Goal: Transaction & Acquisition: Download file/media

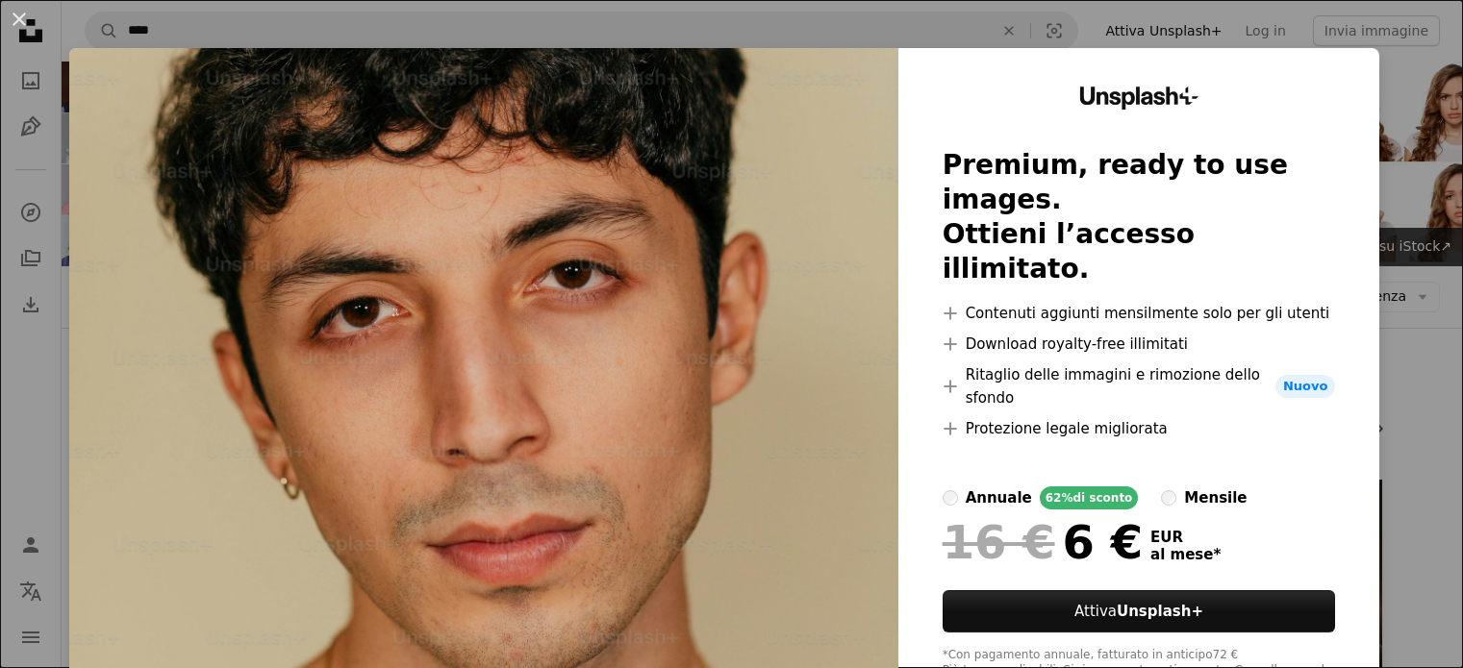
scroll to position [288, 0]
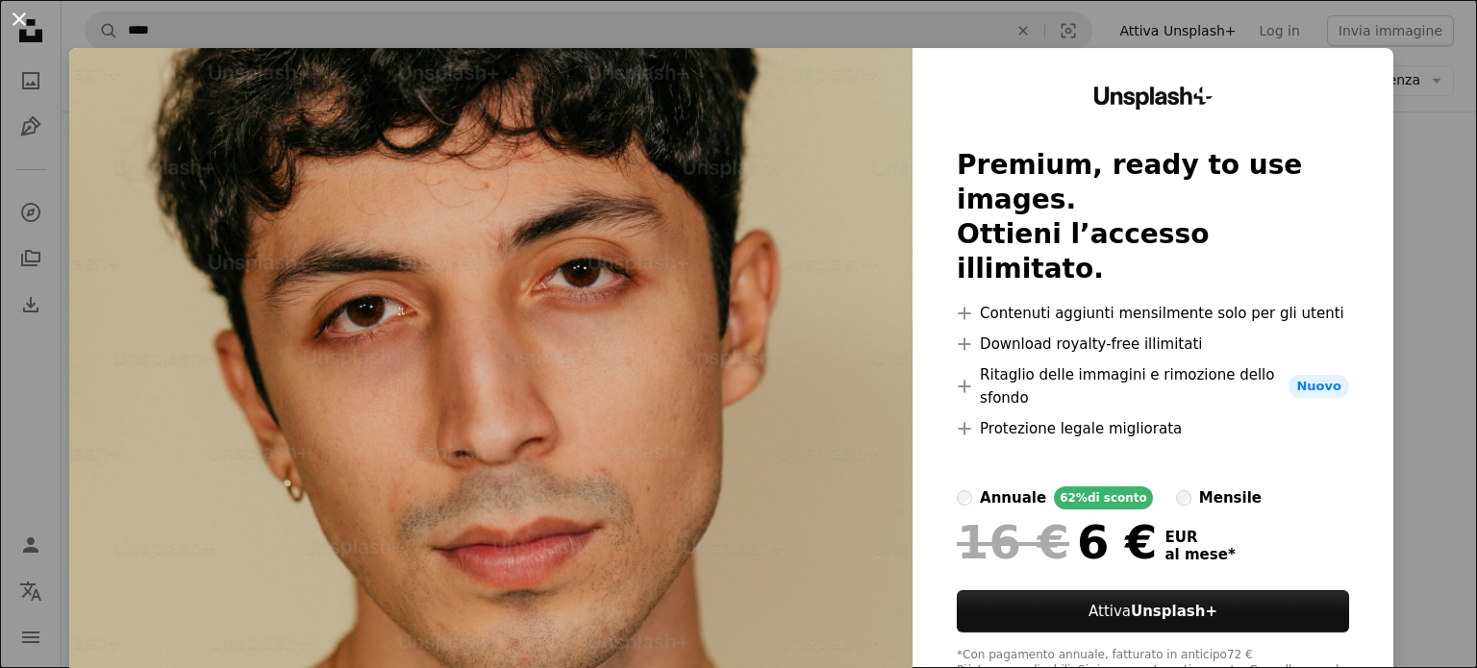
click at [31, 19] on button "An X shape" at bounding box center [19, 19] width 23 height 23
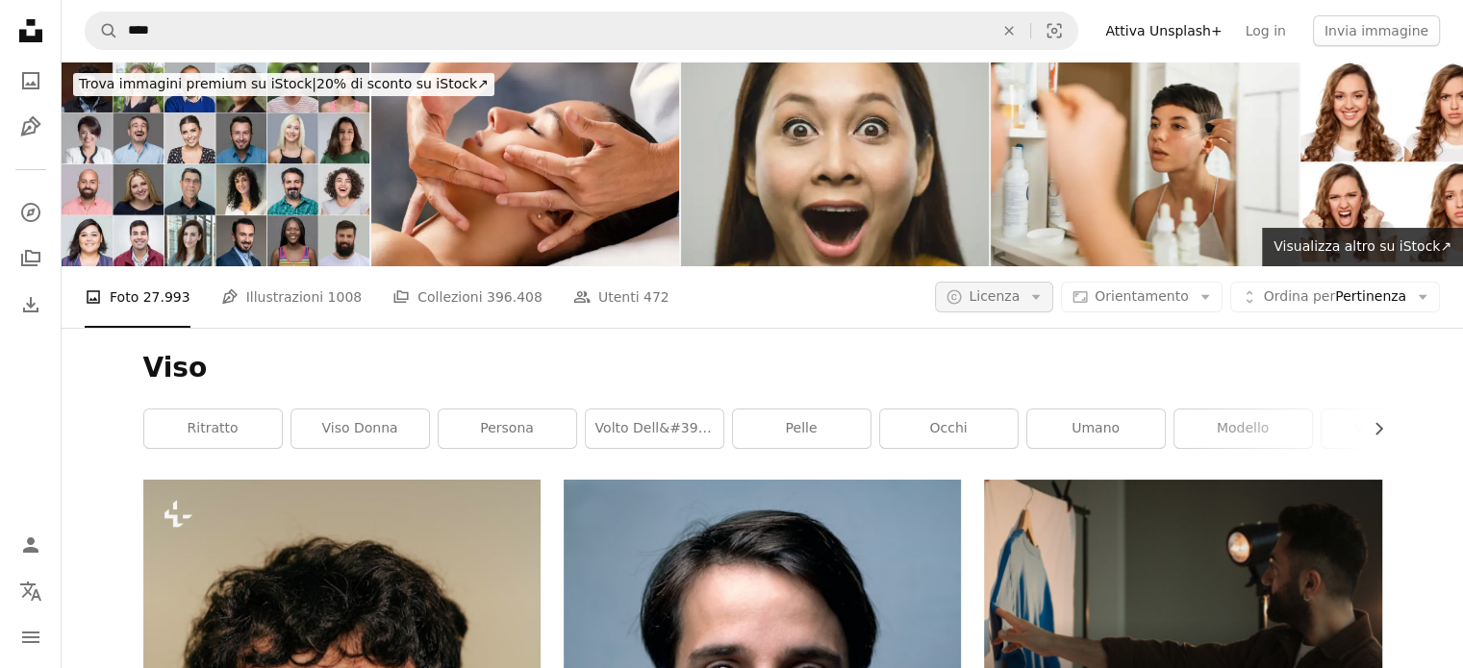
click at [1044, 288] on icon "Arrow down" at bounding box center [1035, 296] width 17 height 17
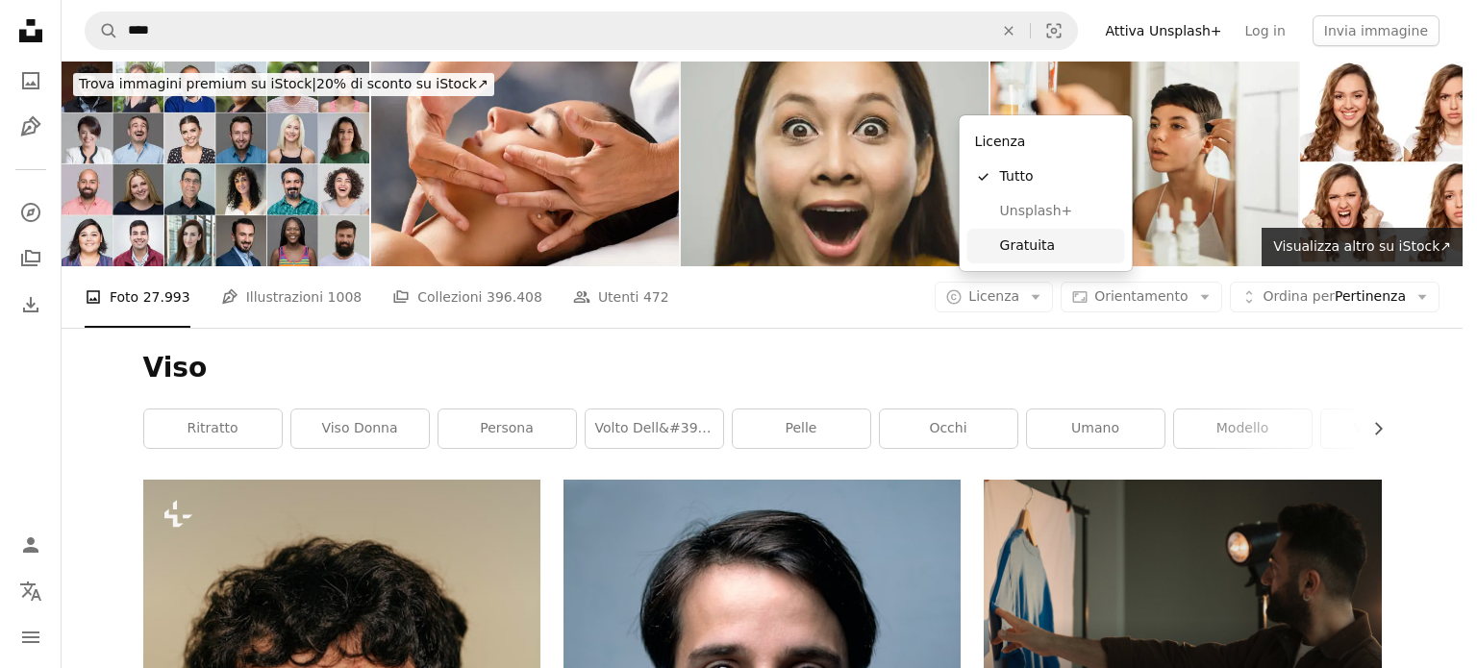
click at [1034, 239] on span "Gratuita" at bounding box center [1058, 246] width 117 height 19
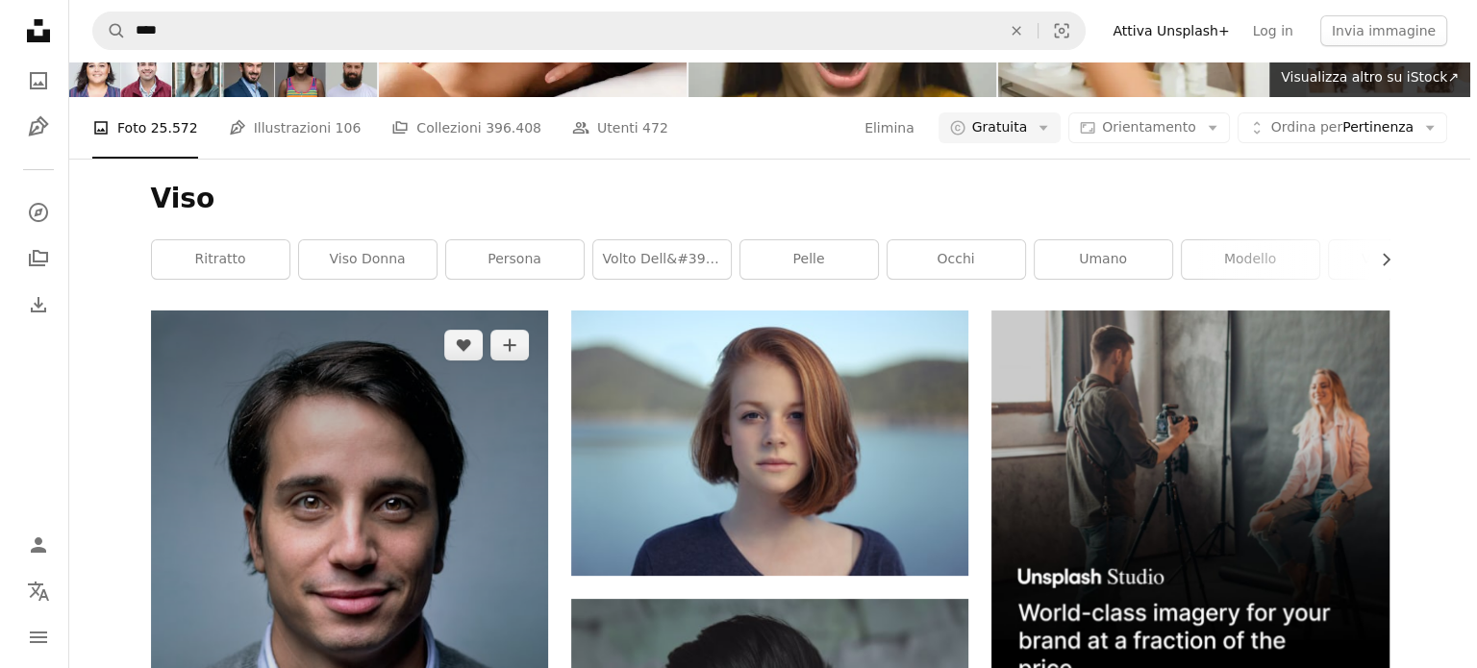
scroll to position [96, 0]
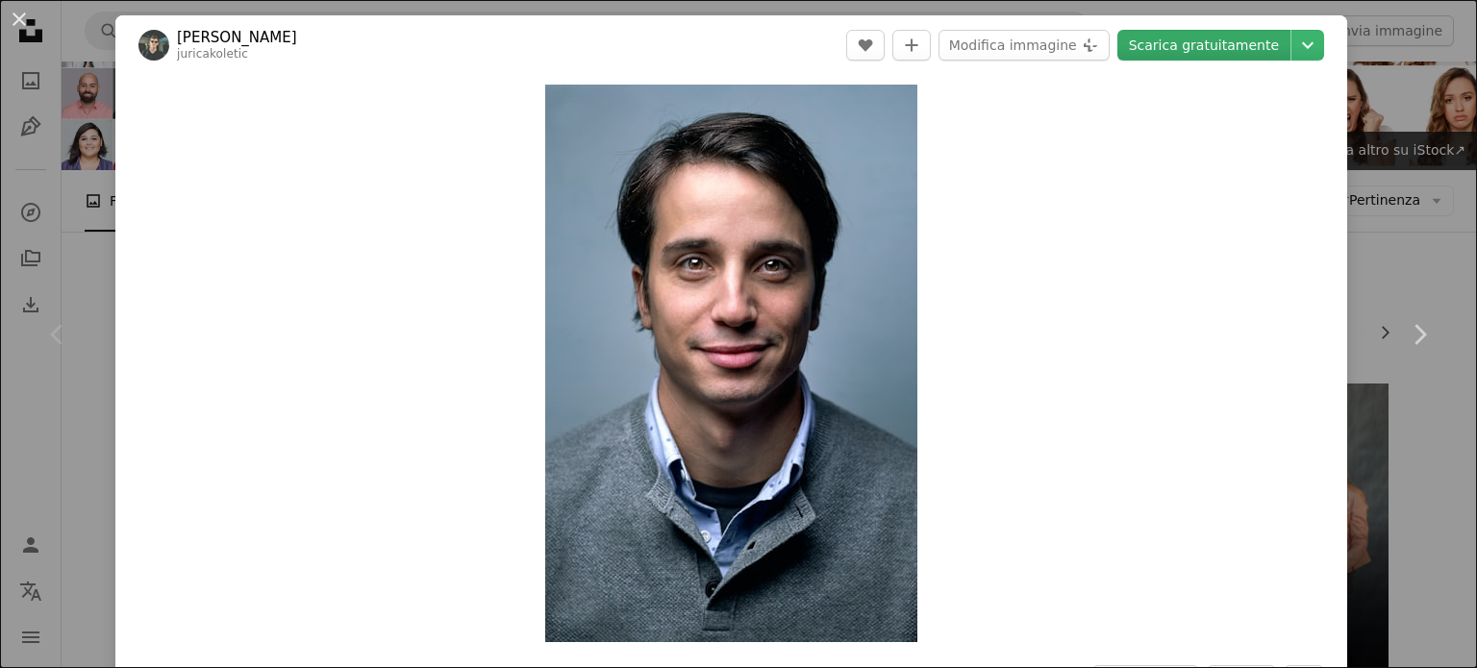
click at [1214, 46] on link "Scarica gratuitamente" at bounding box center [1203, 45] width 173 height 31
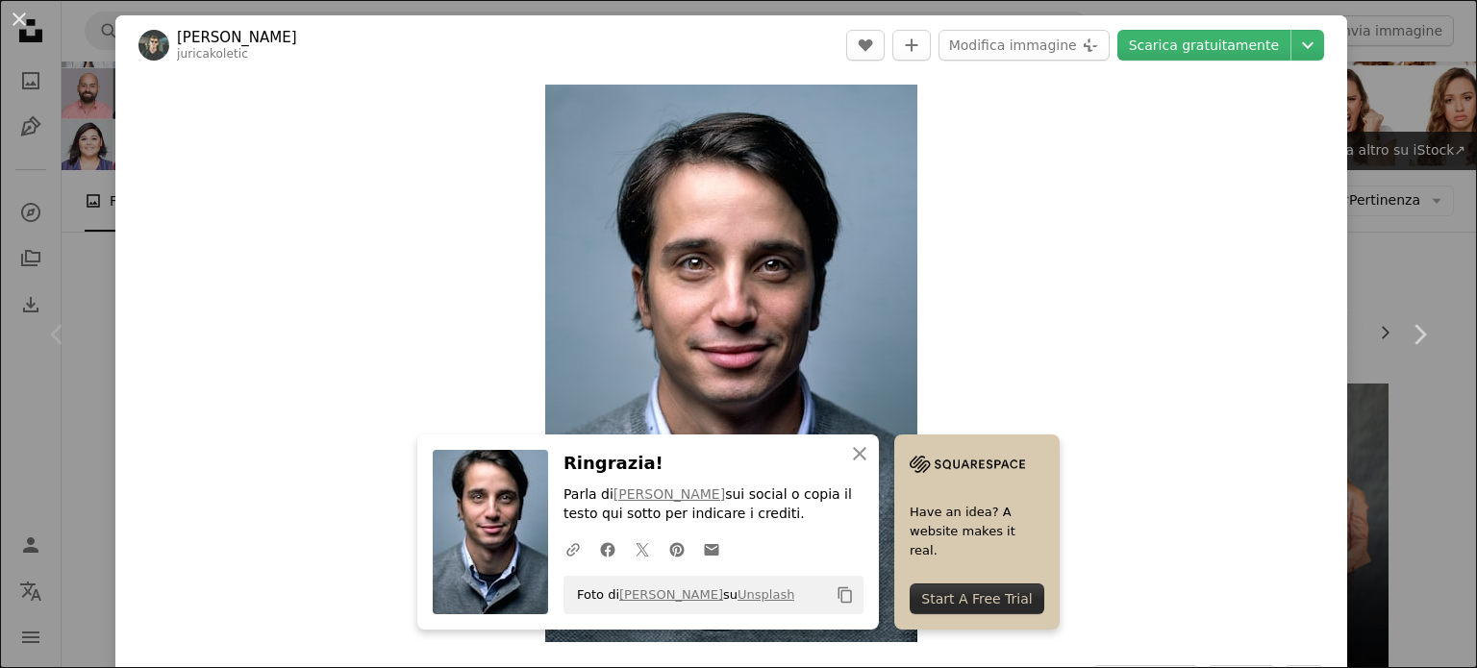
click at [1393, 175] on div "An X shape Chevron left Chevron right An X shape Chiudi Ringrazia! Parla di [PE…" at bounding box center [738, 334] width 1477 height 668
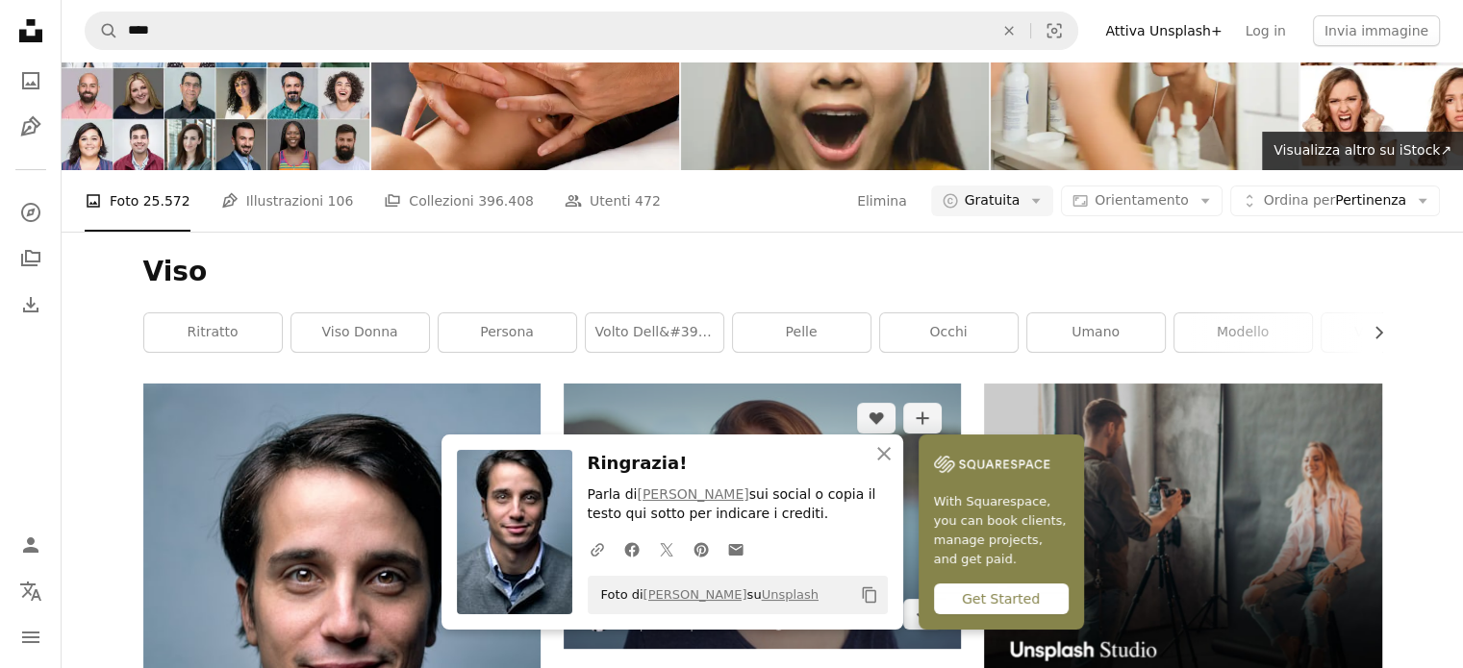
click at [804, 384] on img at bounding box center [761, 516] width 397 height 264
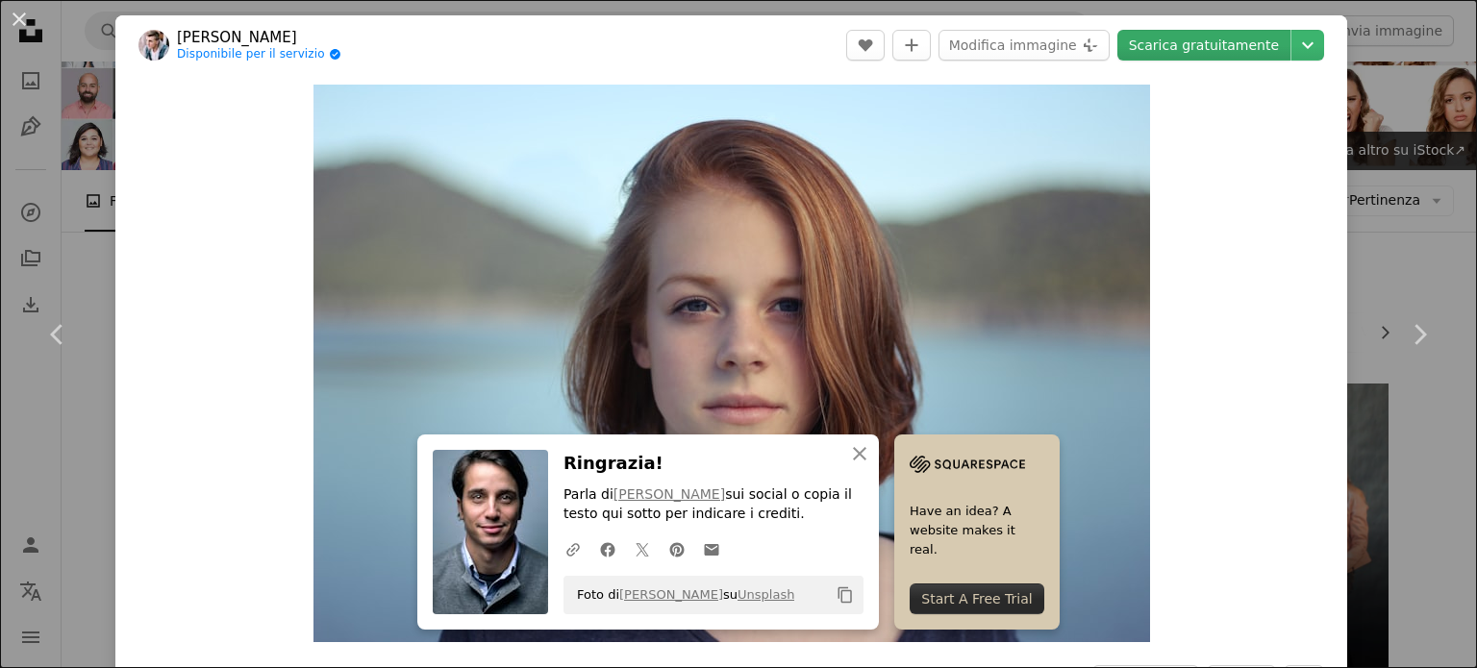
click at [1199, 46] on link "Scarica gratuitamente" at bounding box center [1203, 45] width 173 height 31
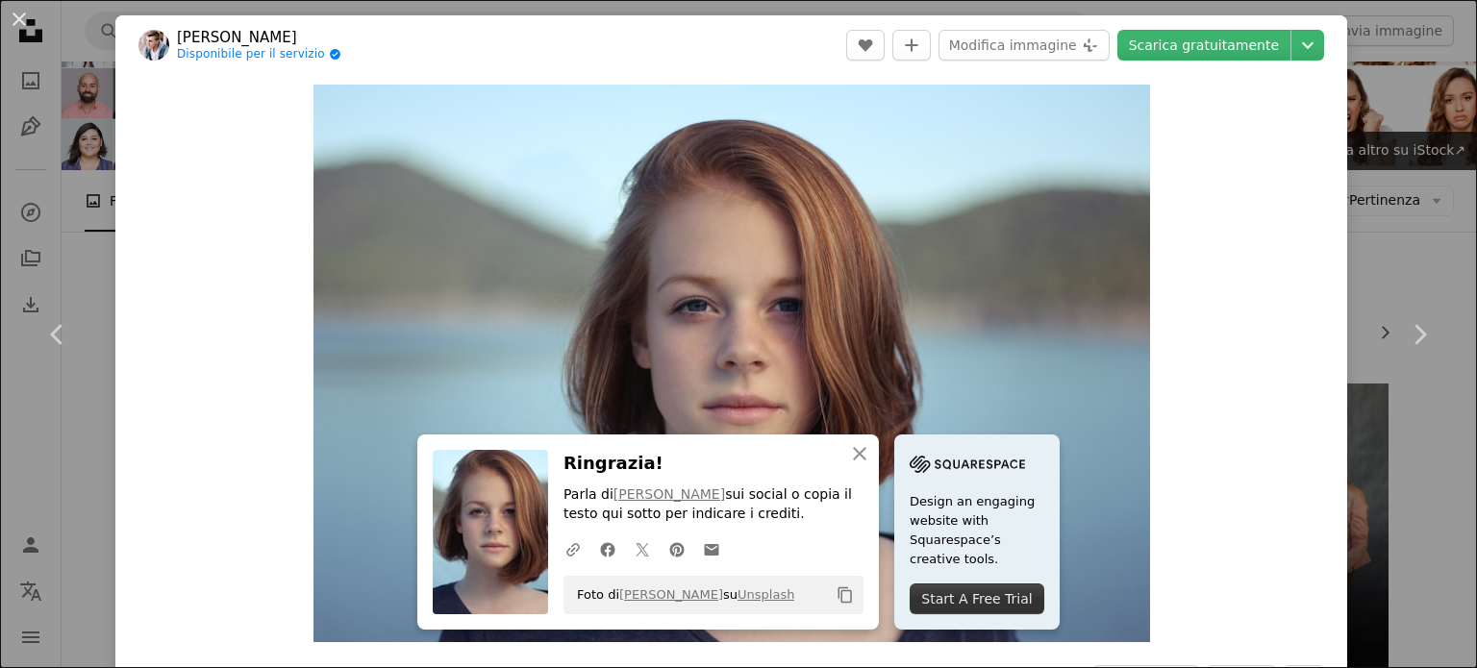
click at [1440, 223] on div "An X shape Chevron left Chevron right An X shape Chiudi Ringrazia! Parla di [PE…" at bounding box center [738, 334] width 1477 height 668
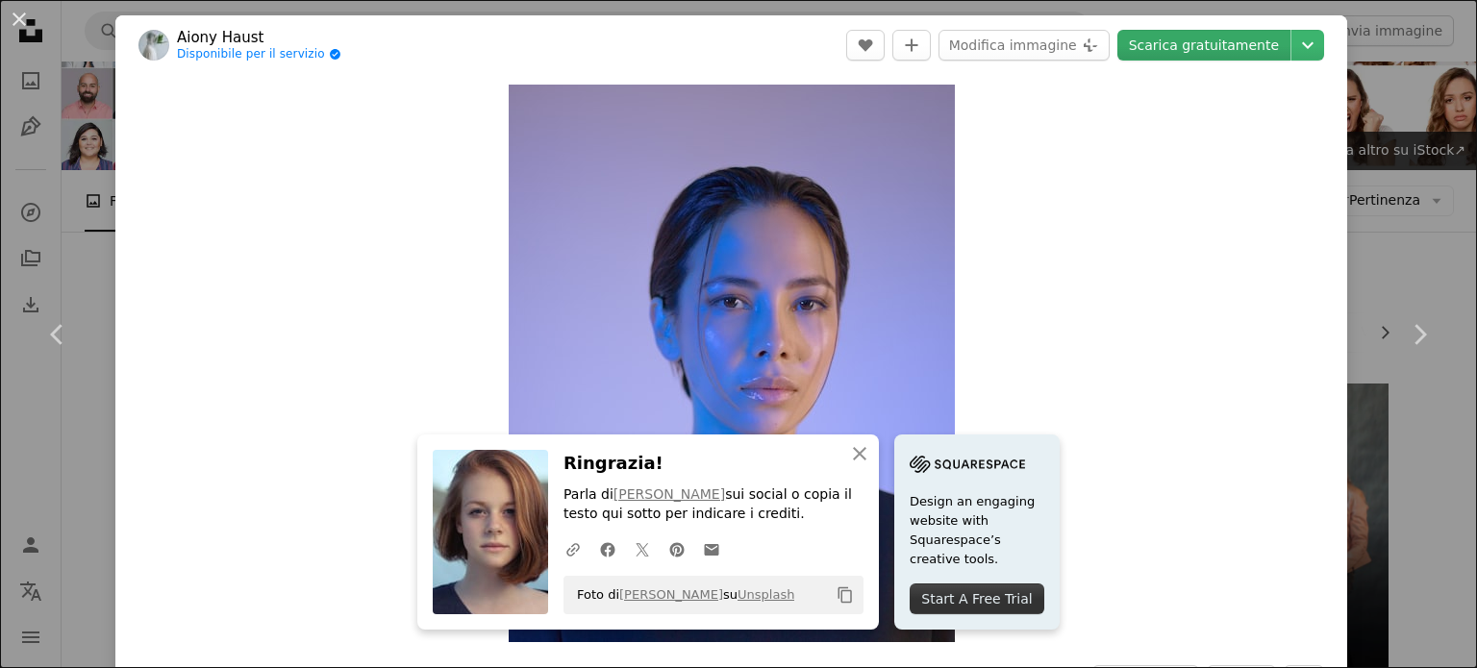
click at [1178, 53] on link "Scarica gratuitamente" at bounding box center [1203, 45] width 173 height 31
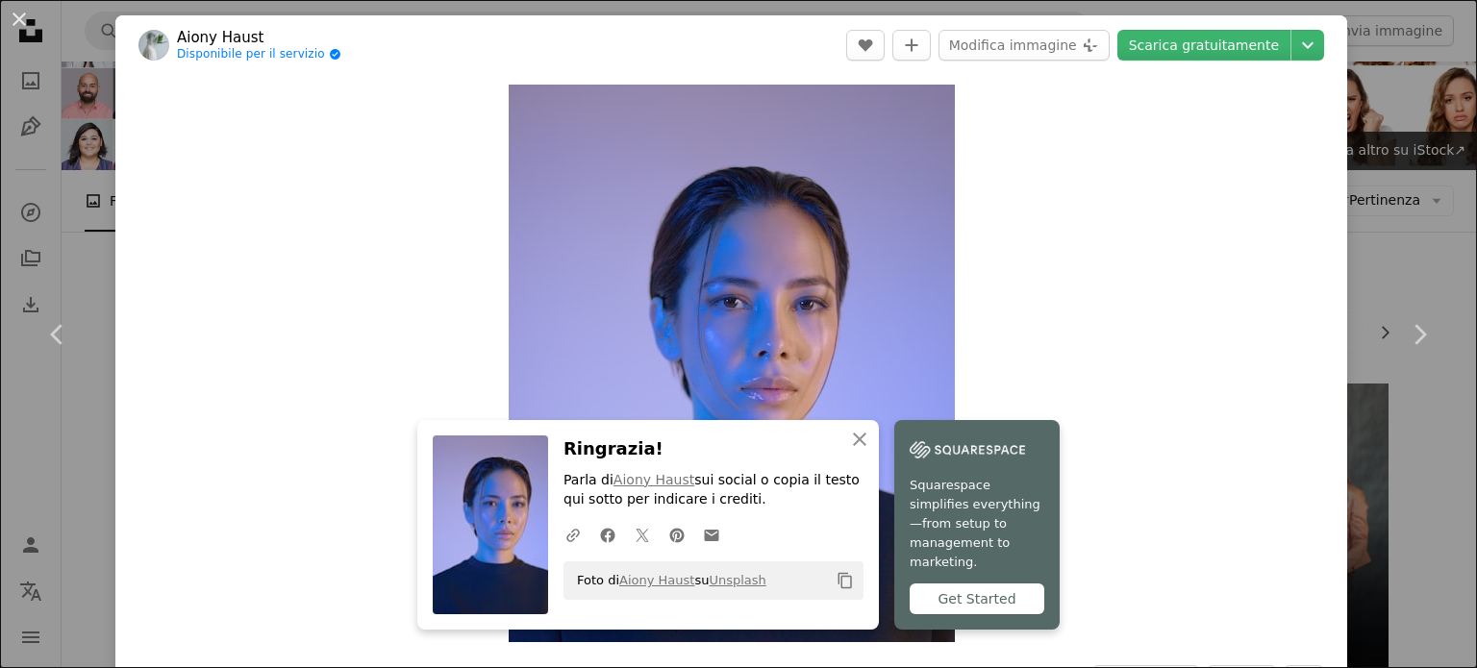
scroll to position [585, 0]
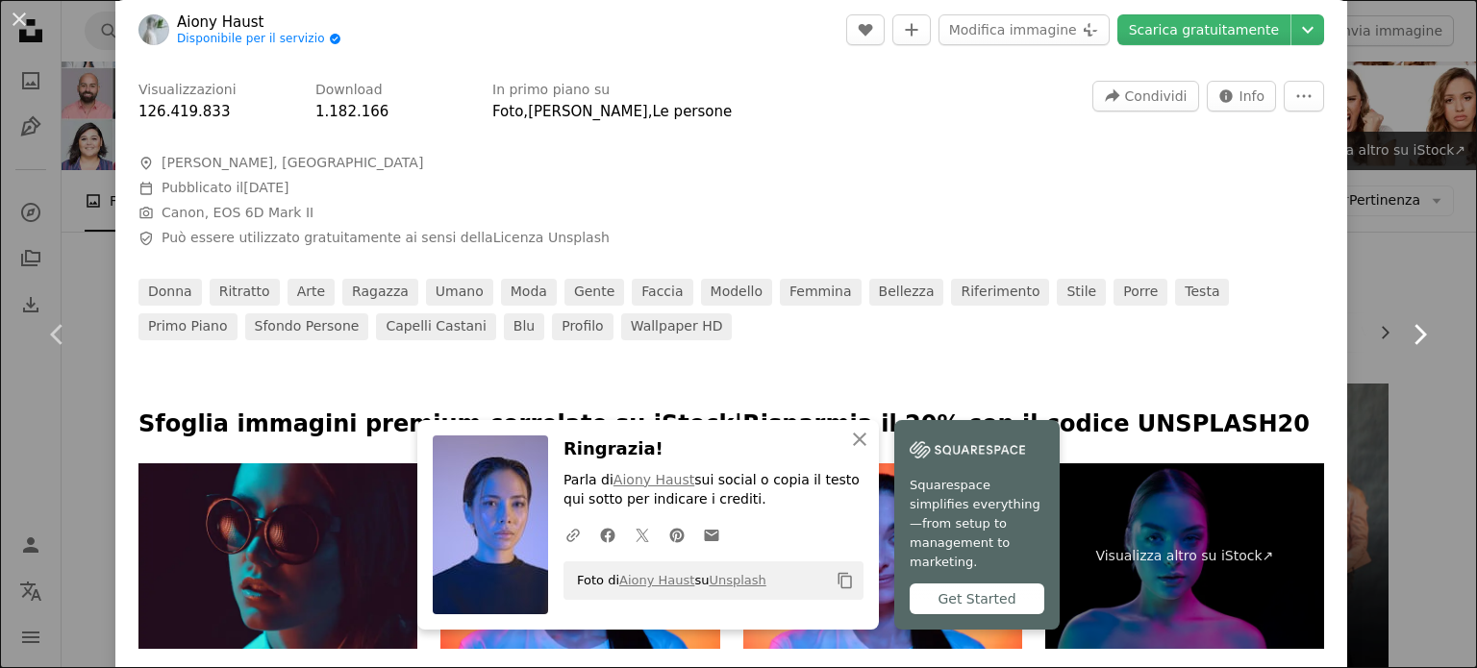
click at [1423, 259] on link "Chevron right" at bounding box center [1419, 334] width 115 height 185
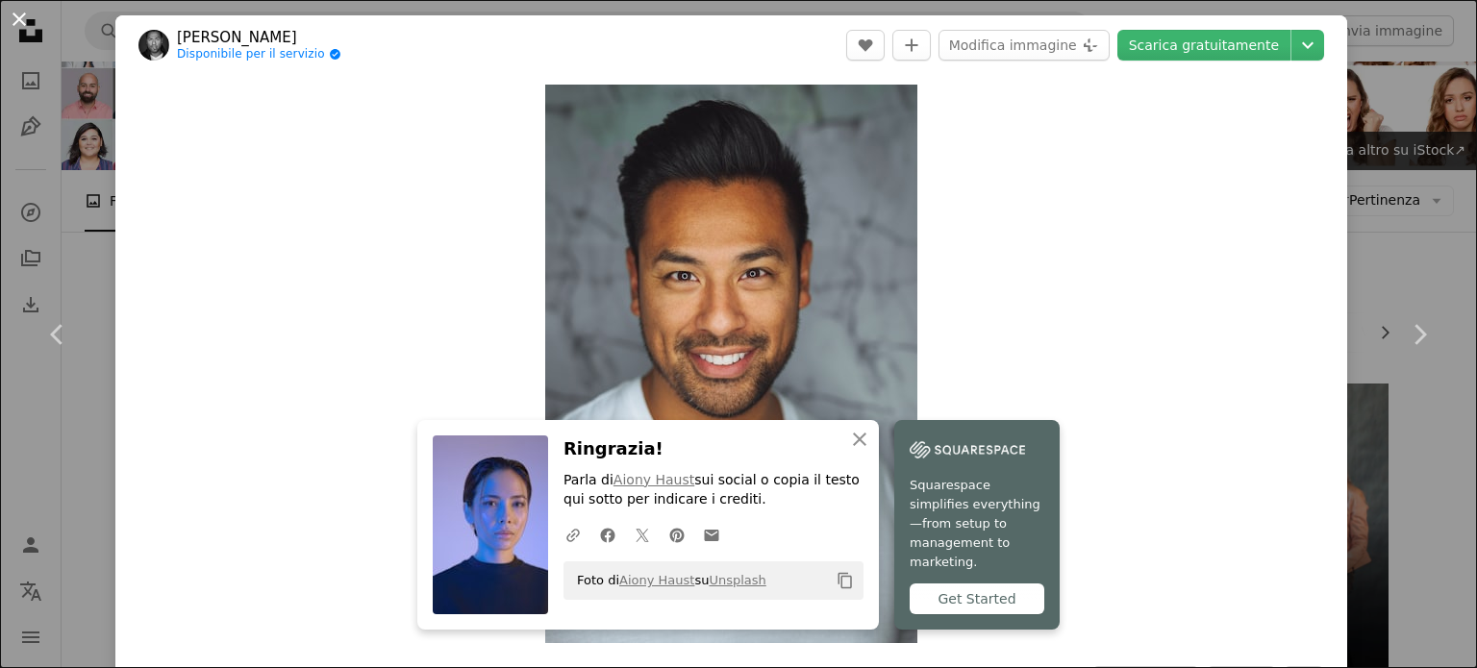
click at [28, 21] on button "An X shape" at bounding box center [19, 19] width 23 height 23
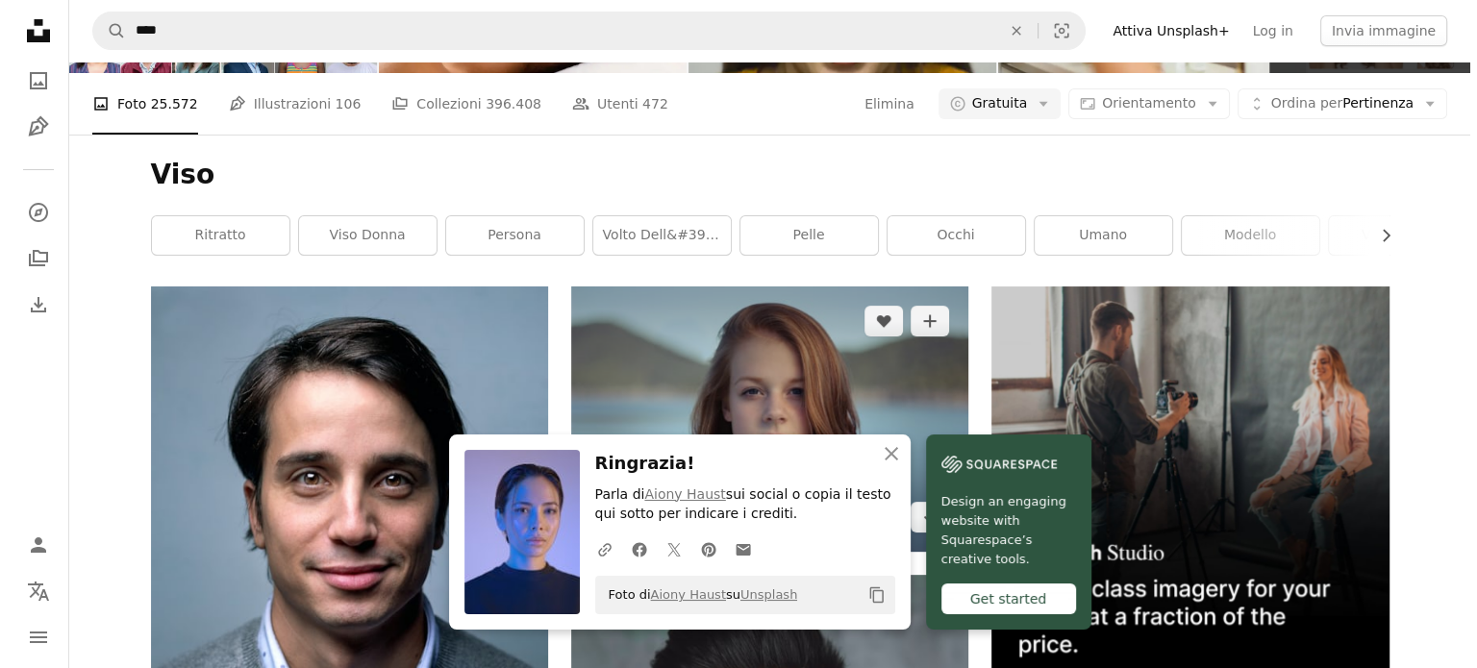
scroll to position [385, 0]
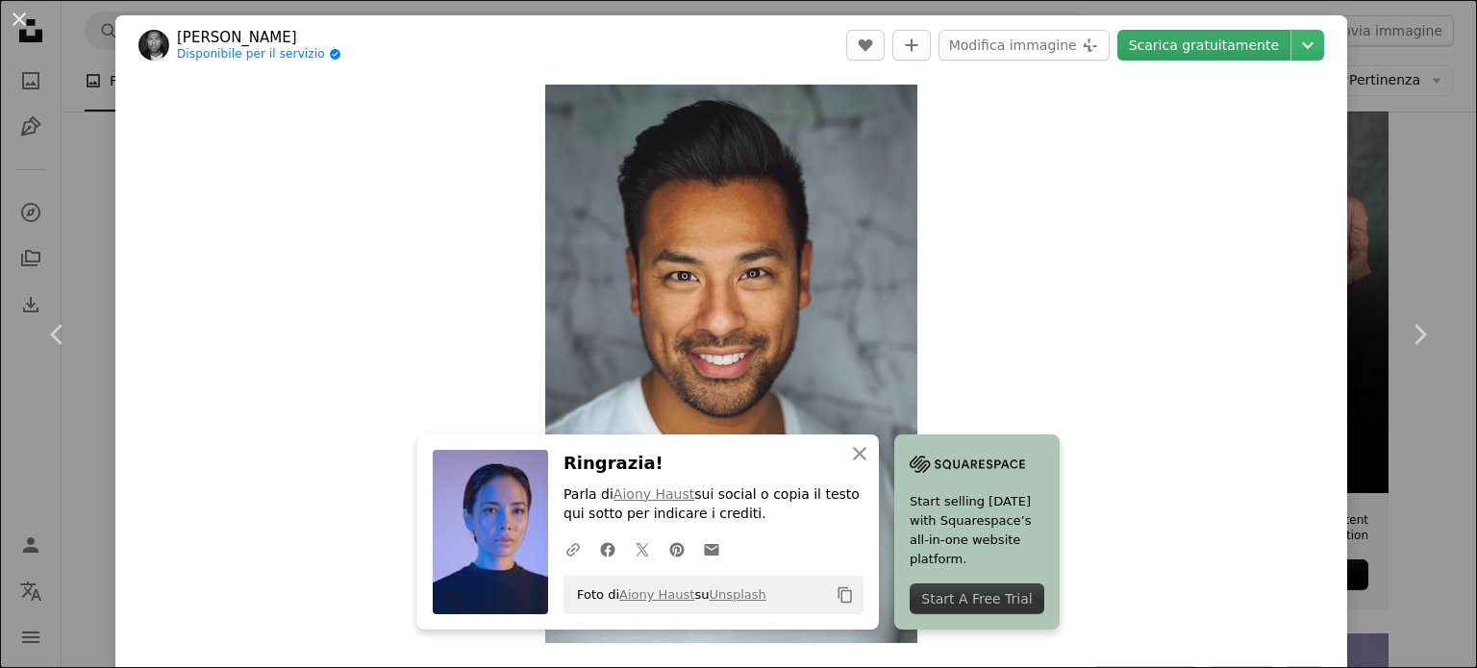
click at [1151, 57] on link "Scarica gratuitamente" at bounding box center [1203, 45] width 173 height 31
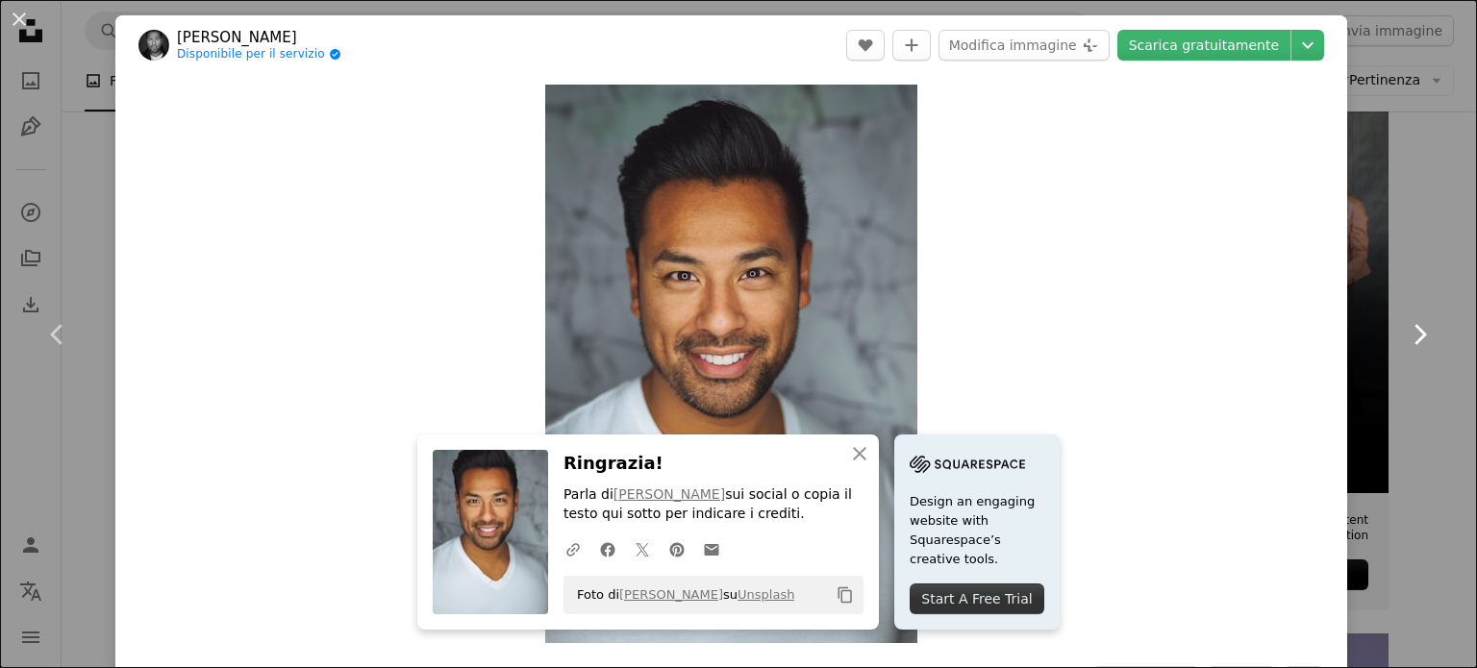
click at [1414, 336] on icon at bounding box center [1420, 334] width 13 height 20
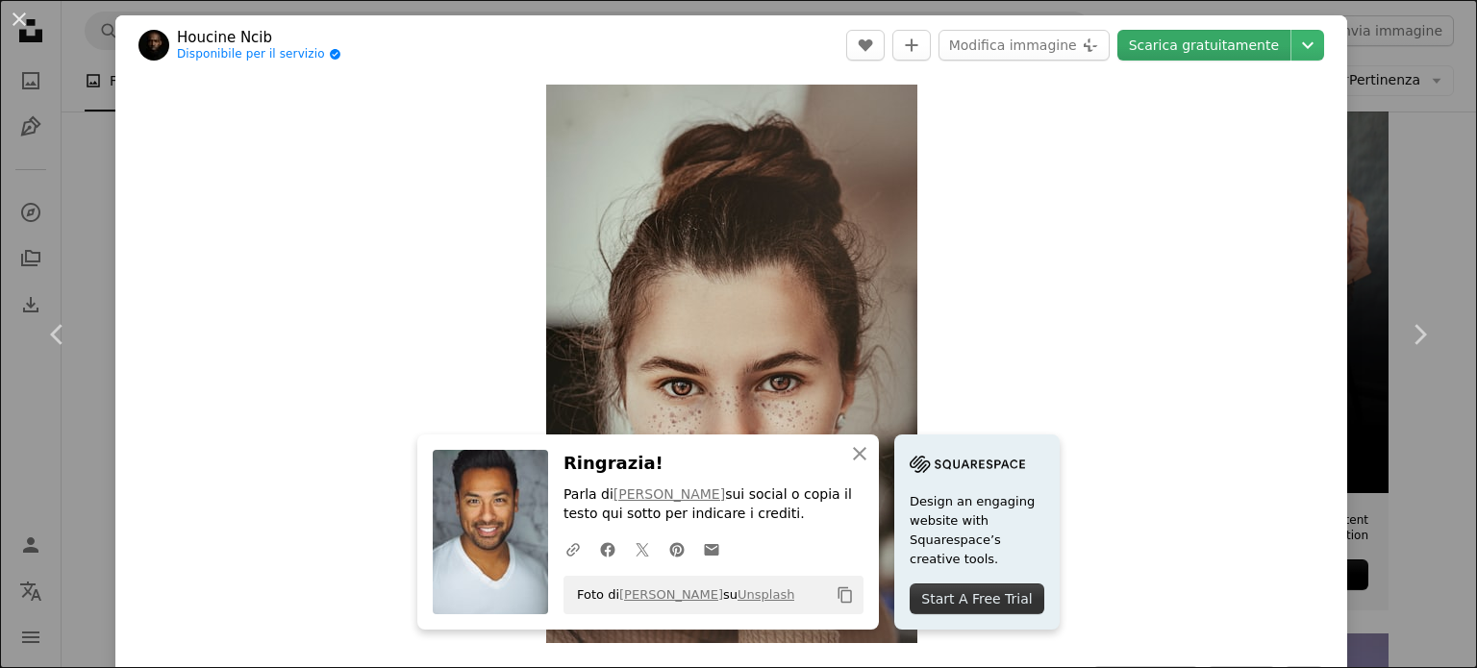
click at [1177, 57] on link "Scarica gratuitamente" at bounding box center [1203, 45] width 173 height 31
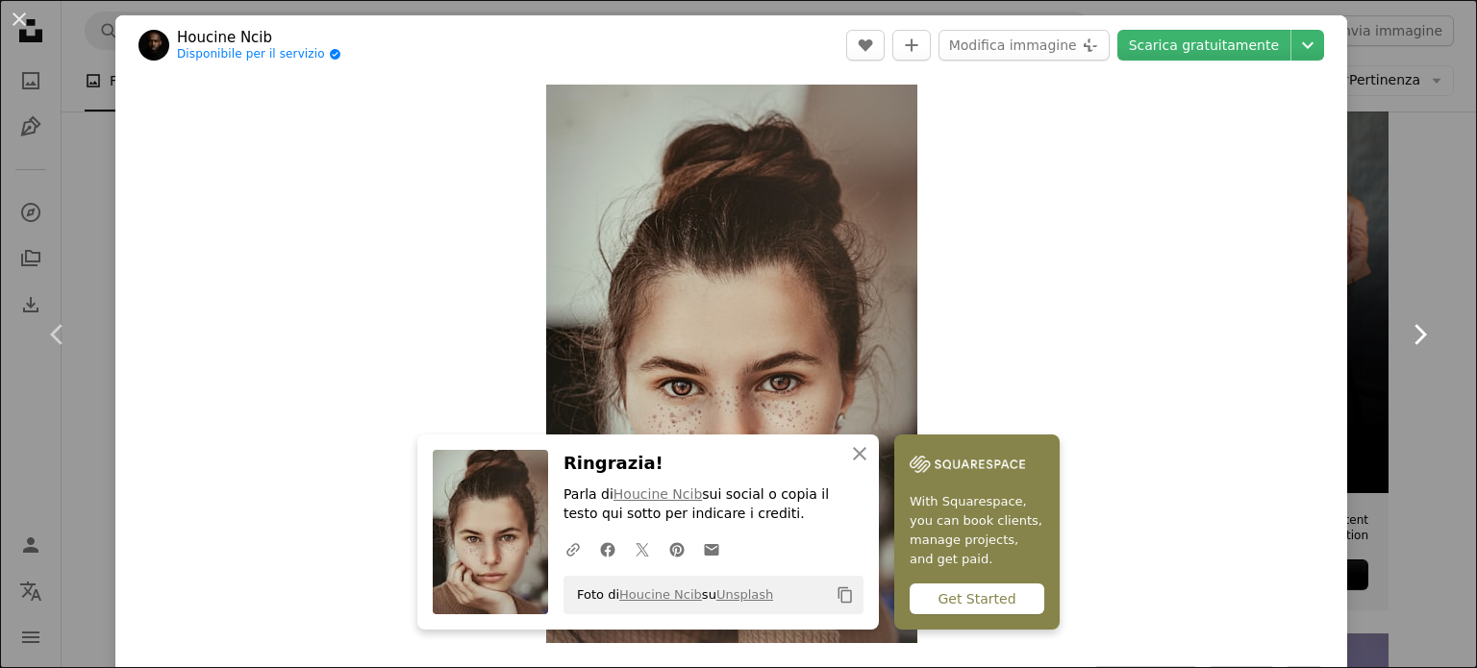
click at [1408, 341] on icon "Chevron right" at bounding box center [1419, 334] width 31 height 31
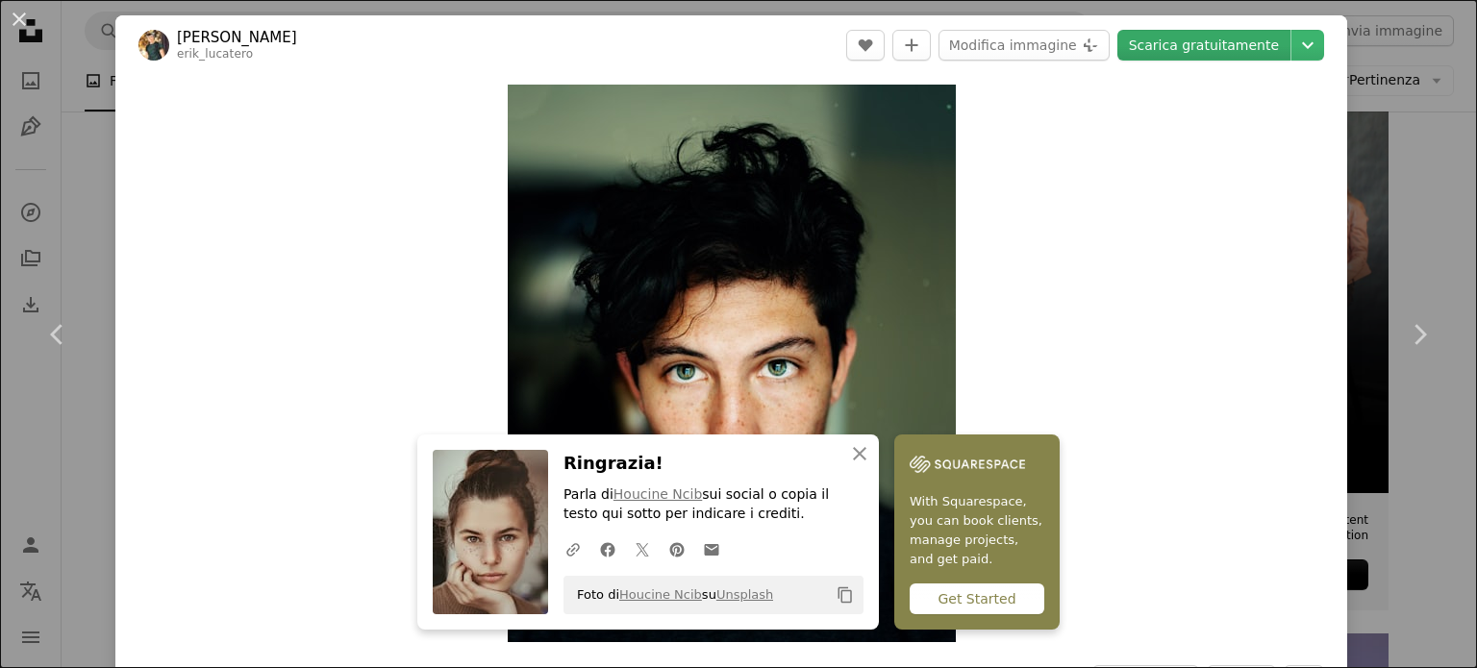
click at [1167, 38] on link "Scarica gratuitamente" at bounding box center [1203, 45] width 173 height 31
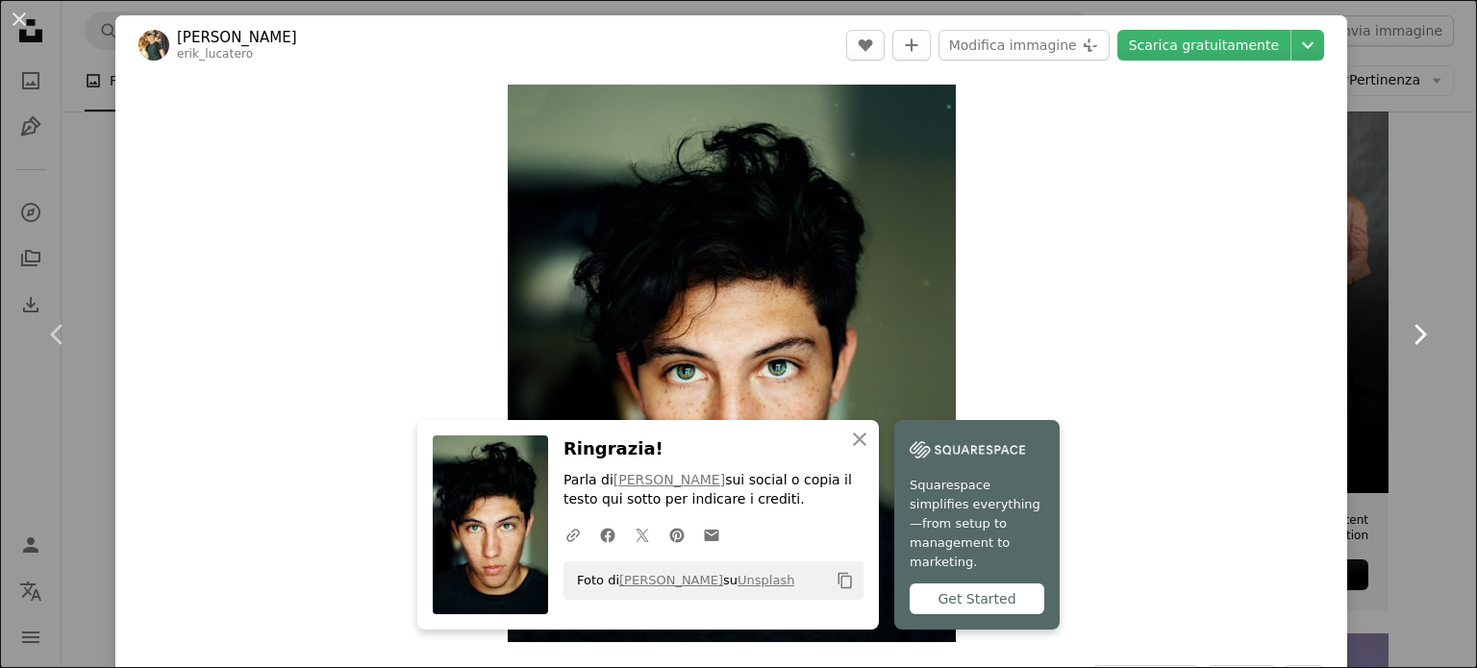
click at [1404, 349] on icon "Chevron right" at bounding box center [1419, 334] width 31 height 31
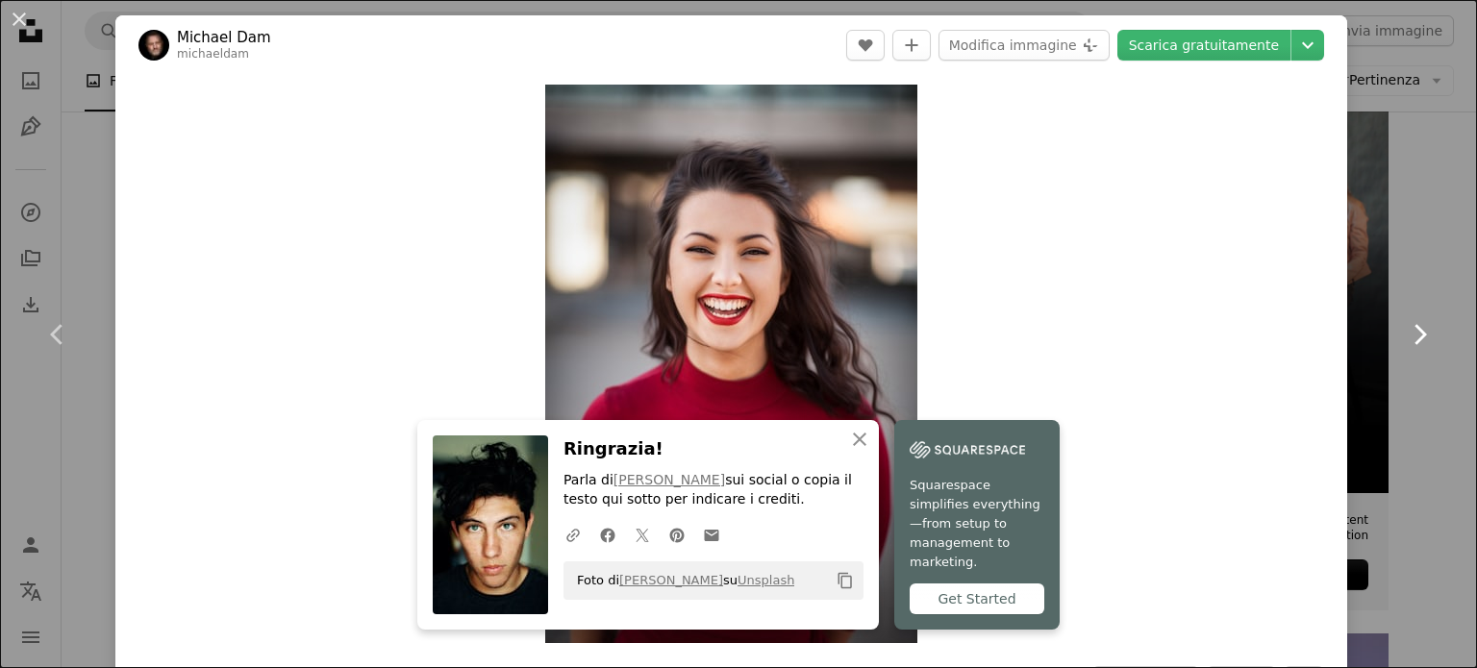
click at [1409, 340] on icon "Chevron right" at bounding box center [1419, 334] width 31 height 31
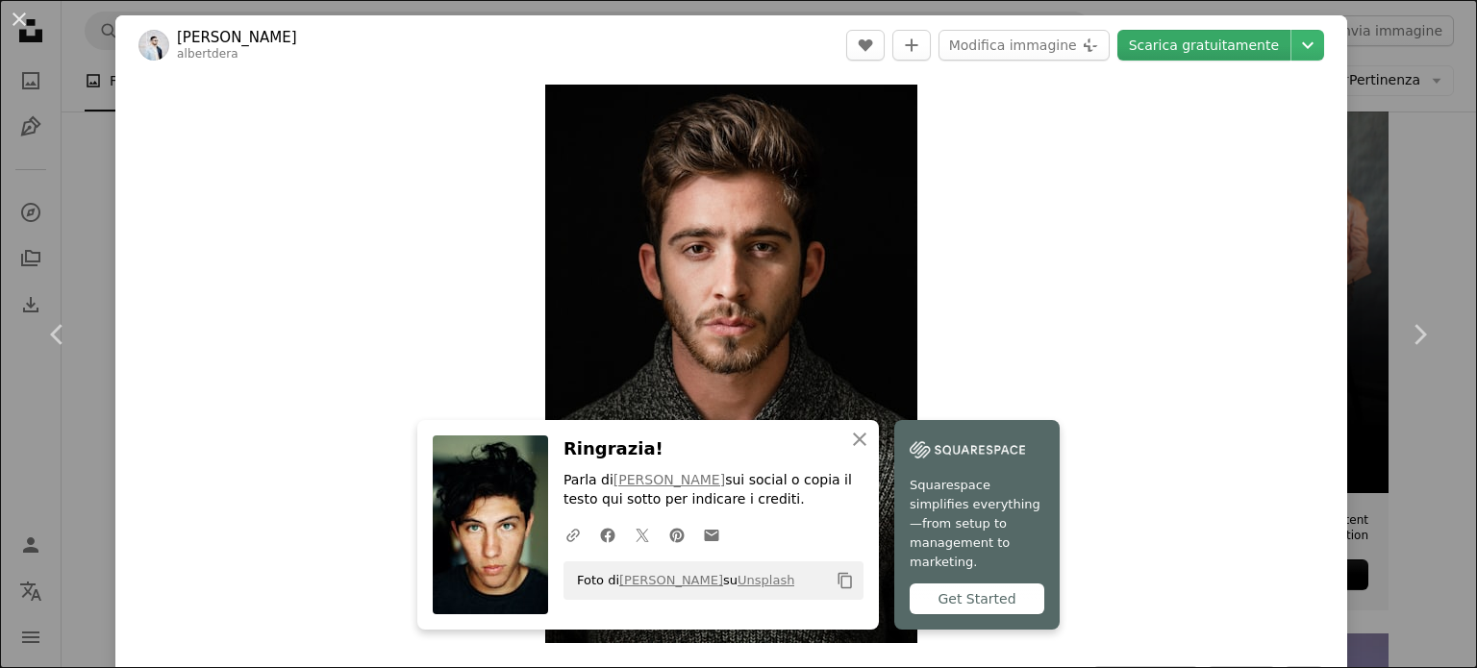
click at [1188, 52] on link "Scarica gratuitamente" at bounding box center [1203, 45] width 173 height 31
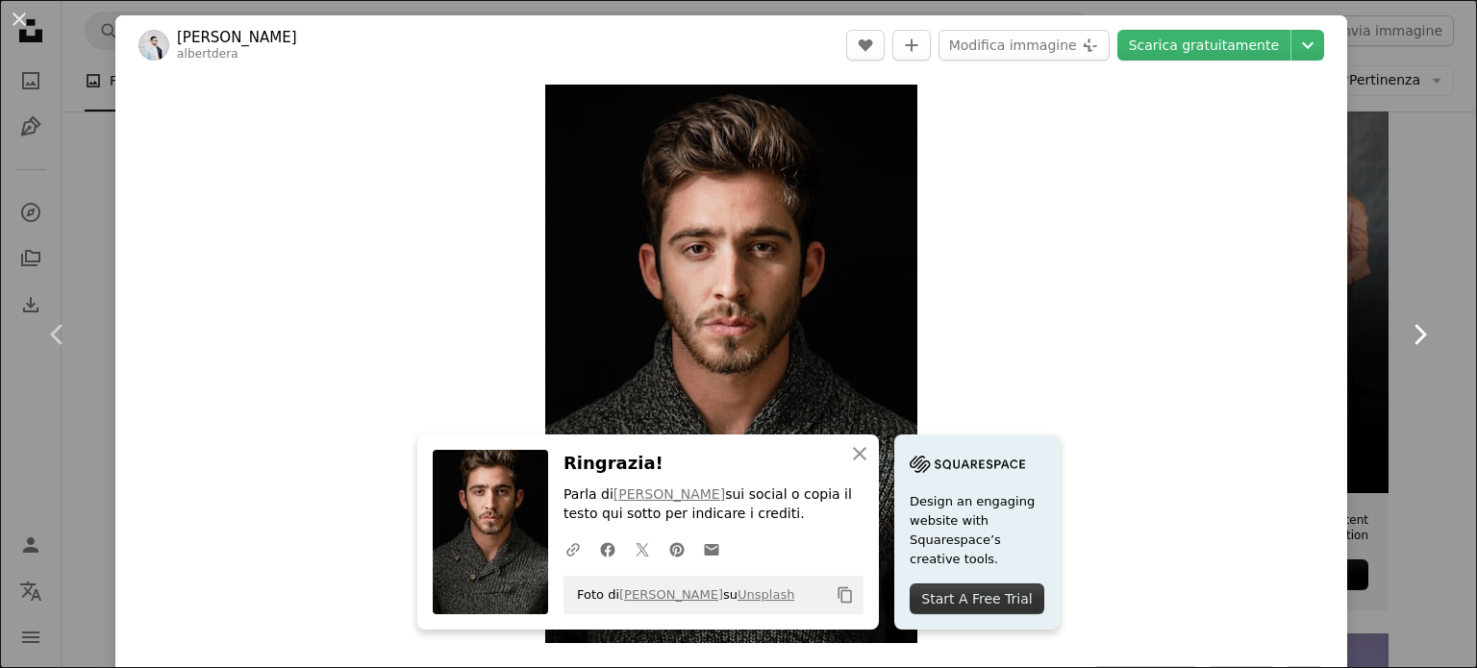
click at [1408, 326] on icon "Chevron right" at bounding box center [1419, 334] width 31 height 31
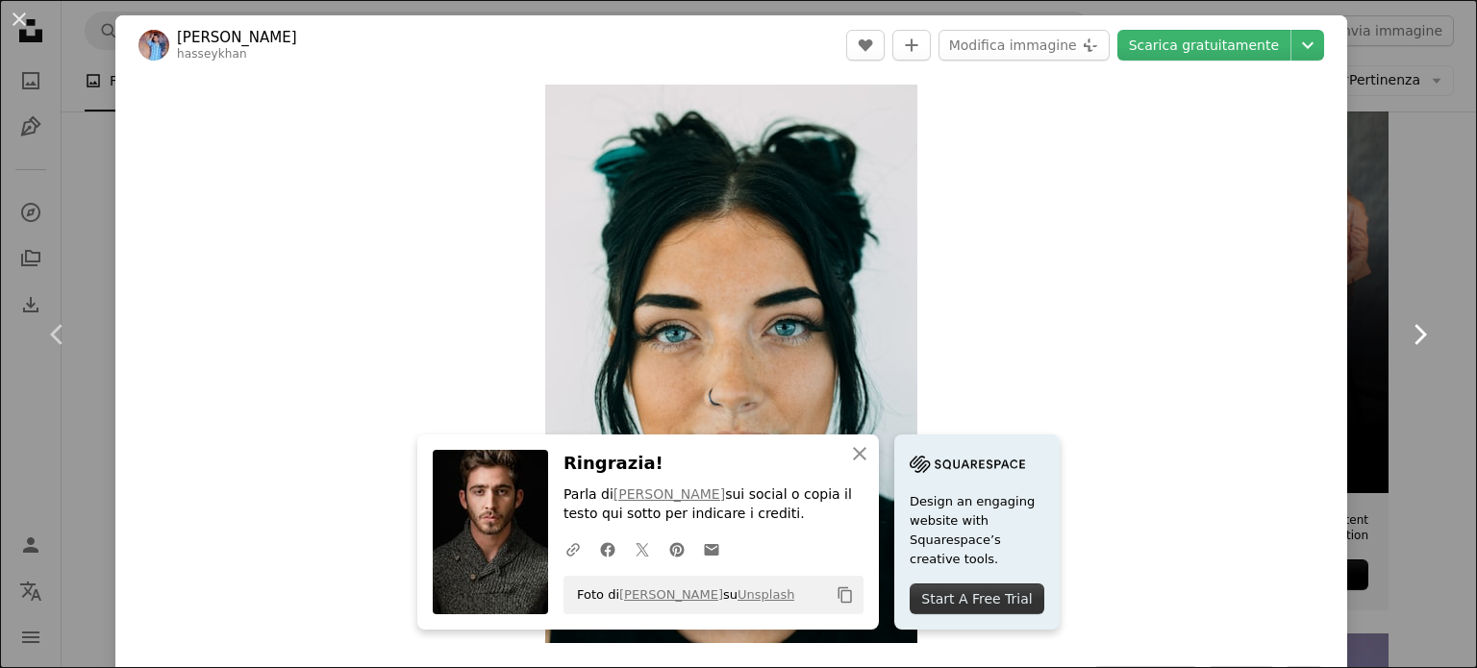
click at [1408, 326] on icon "Chevron right" at bounding box center [1419, 334] width 31 height 31
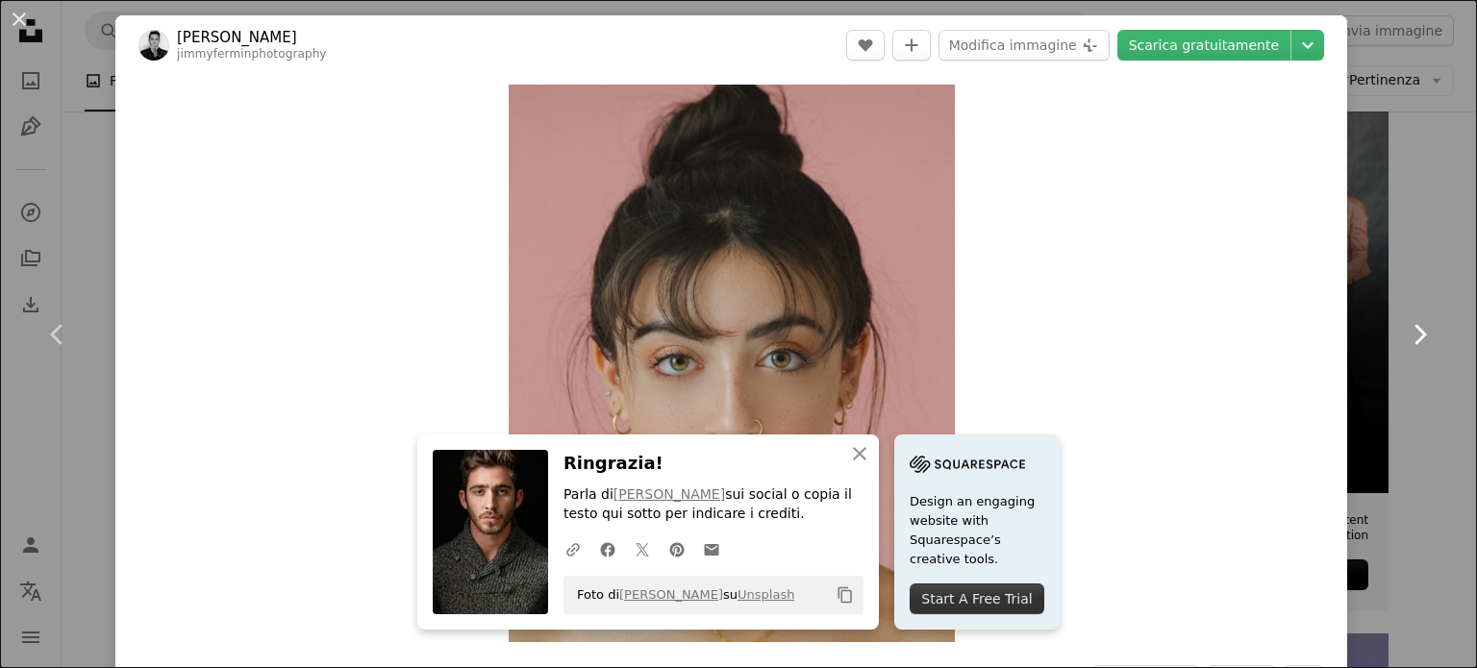
click at [1408, 326] on icon "Chevron right" at bounding box center [1419, 334] width 31 height 31
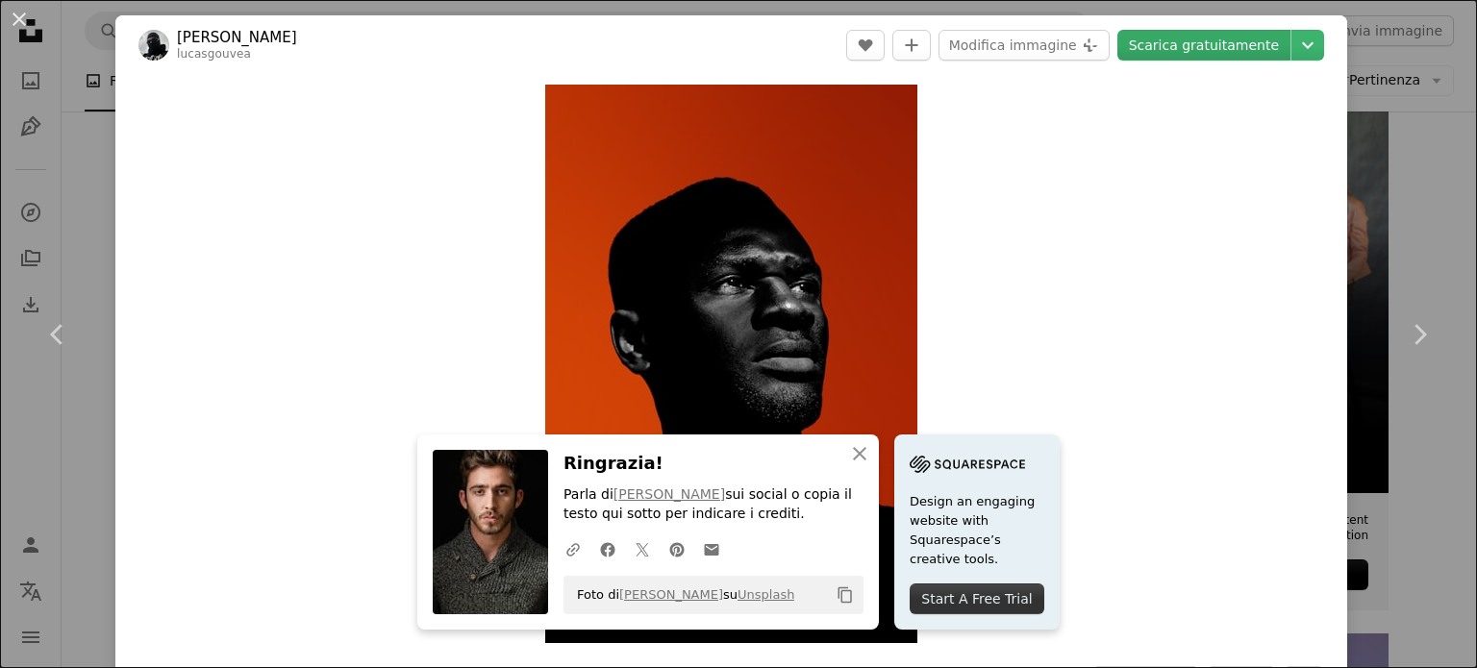
click at [1204, 45] on link "Scarica gratuitamente" at bounding box center [1203, 45] width 173 height 31
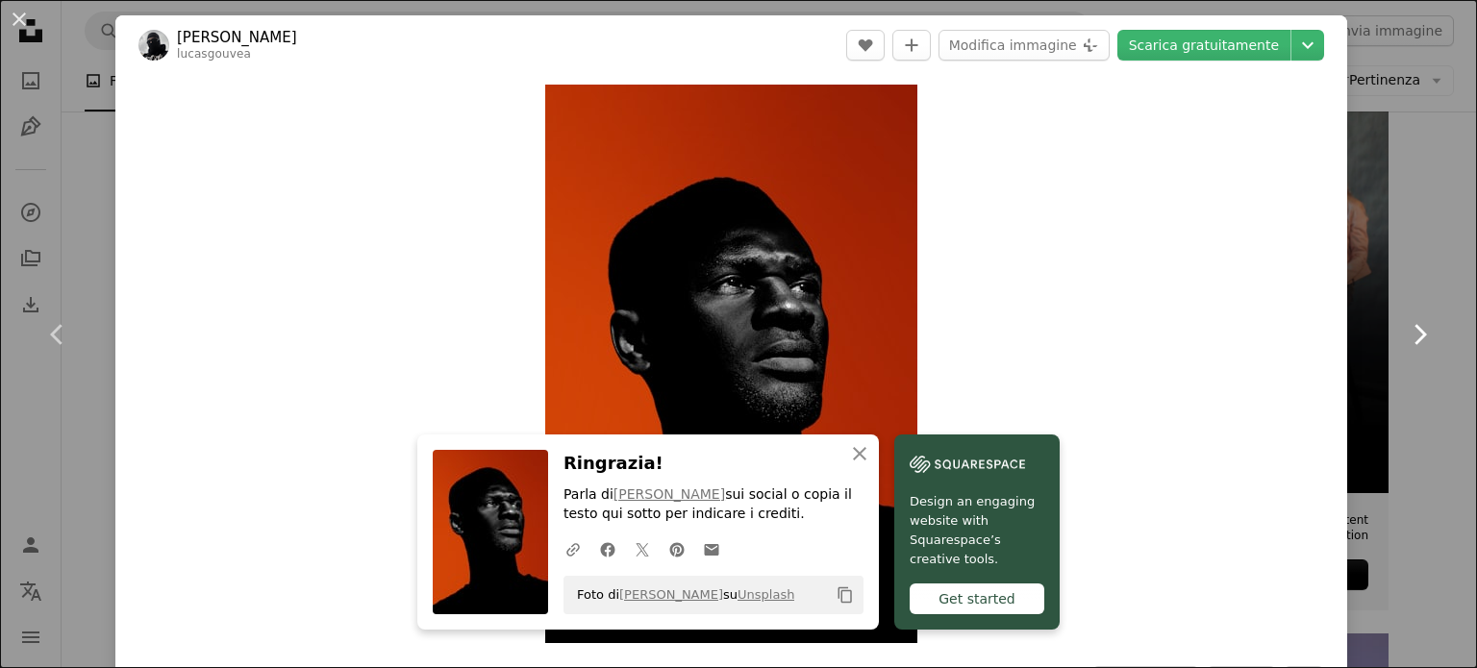
click at [1404, 324] on icon "Chevron right" at bounding box center [1419, 334] width 31 height 31
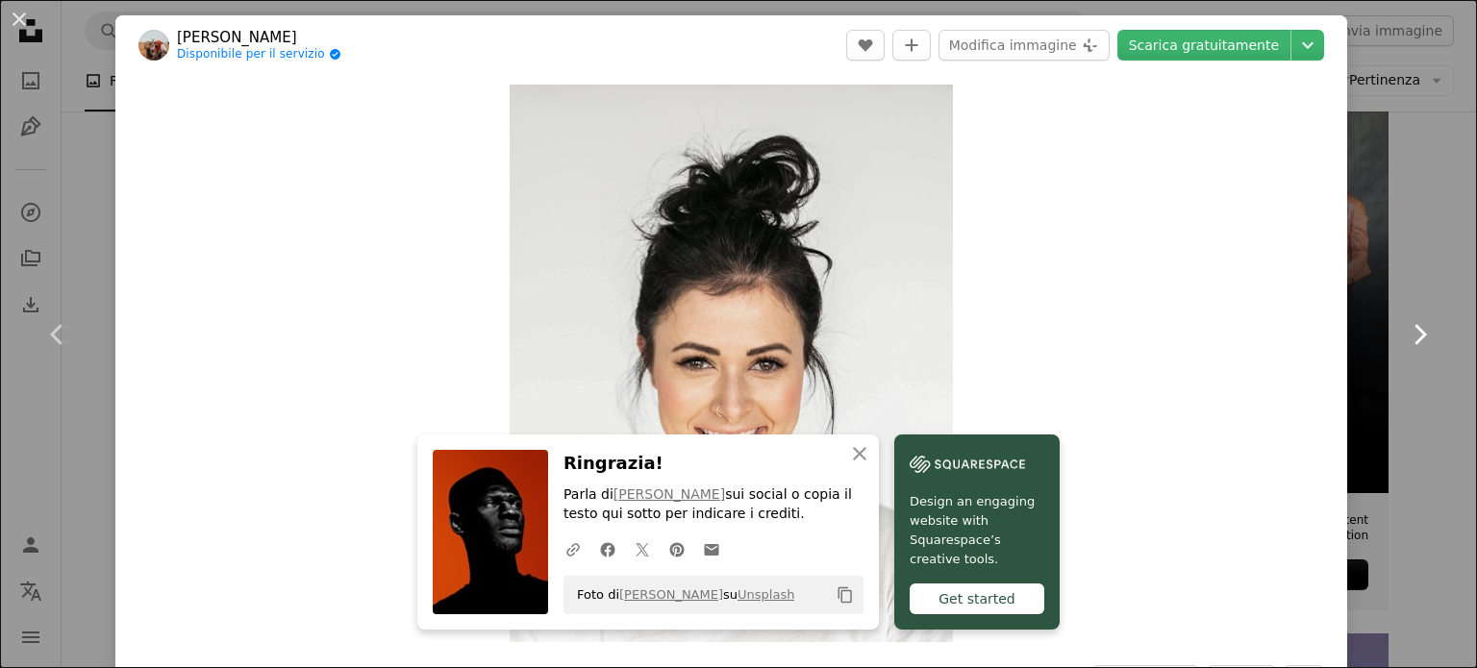
click at [1404, 324] on icon "Chevron right" at bounding box center [1419, 334] width 31 height 31
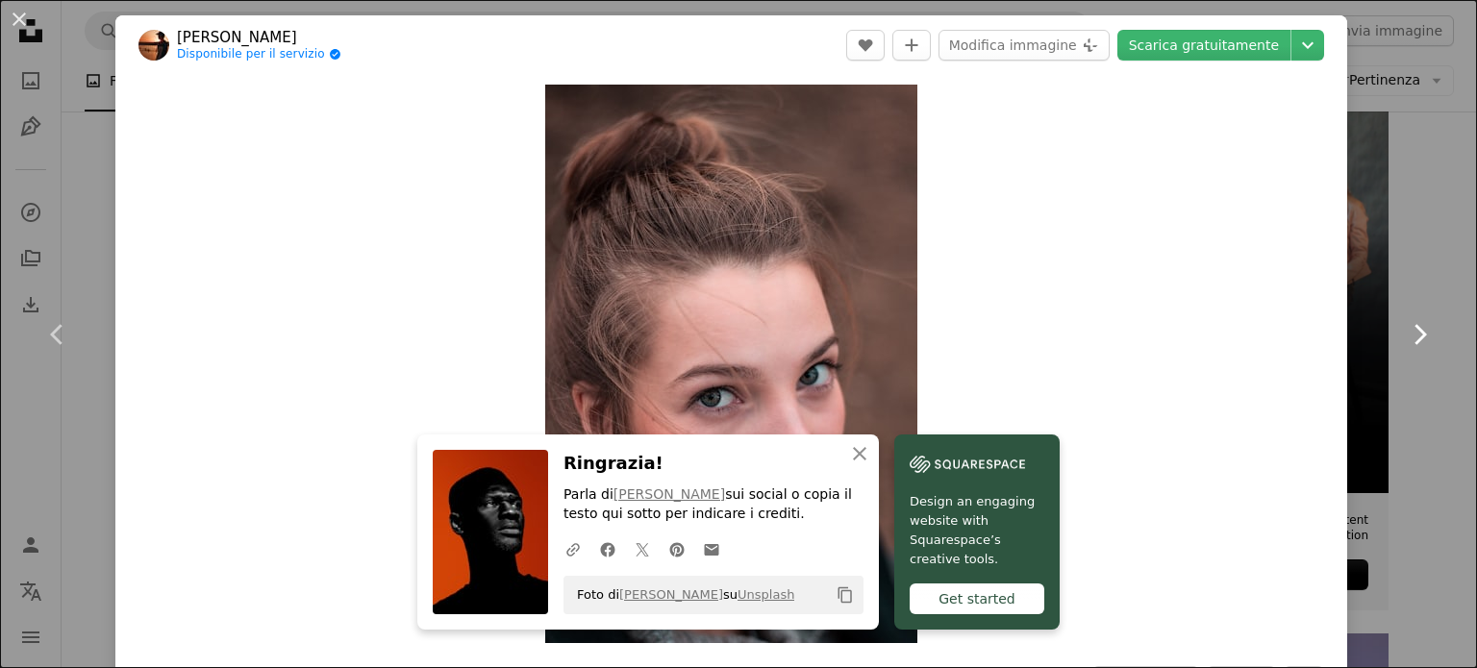
click at [1404, 324] on icon "Chevron right" at bounding box center [1419, 334] width 31 height 31
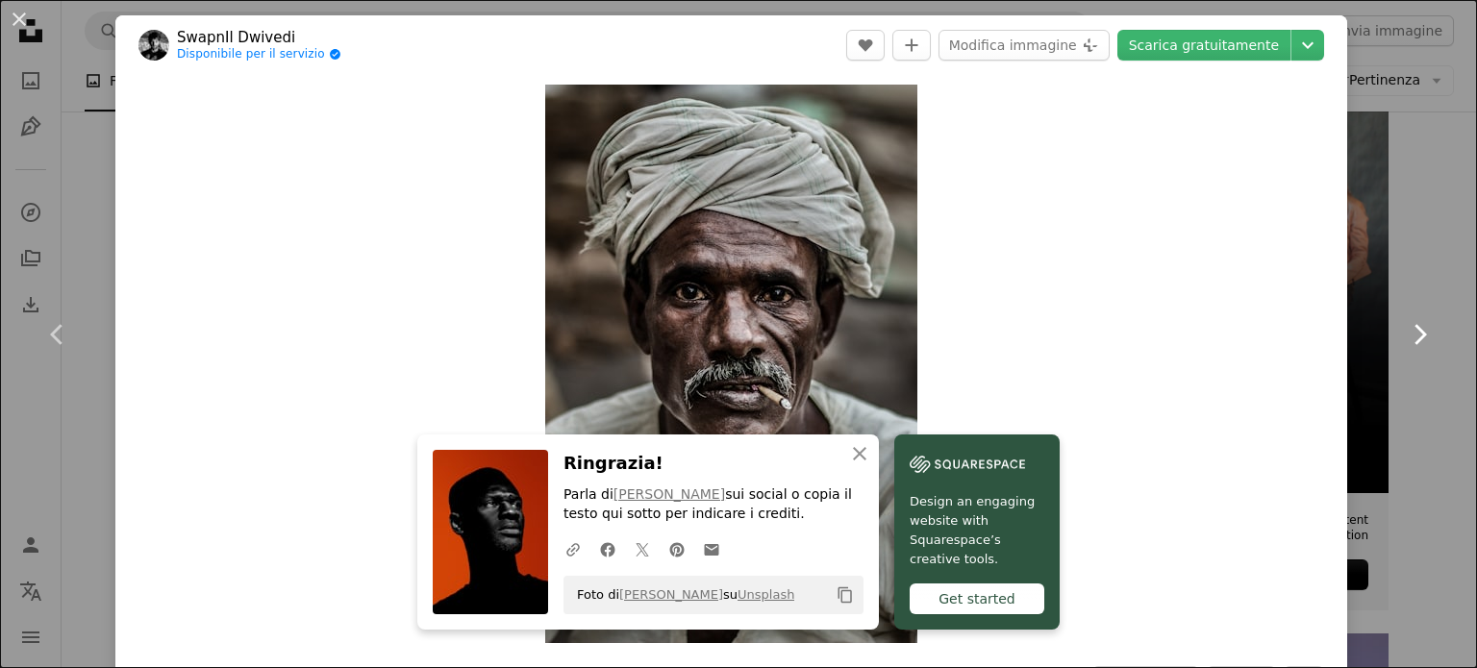
click at [1404, 324] on icon "Chevron right" at bounding box center [1419, 334] width 31 height 31
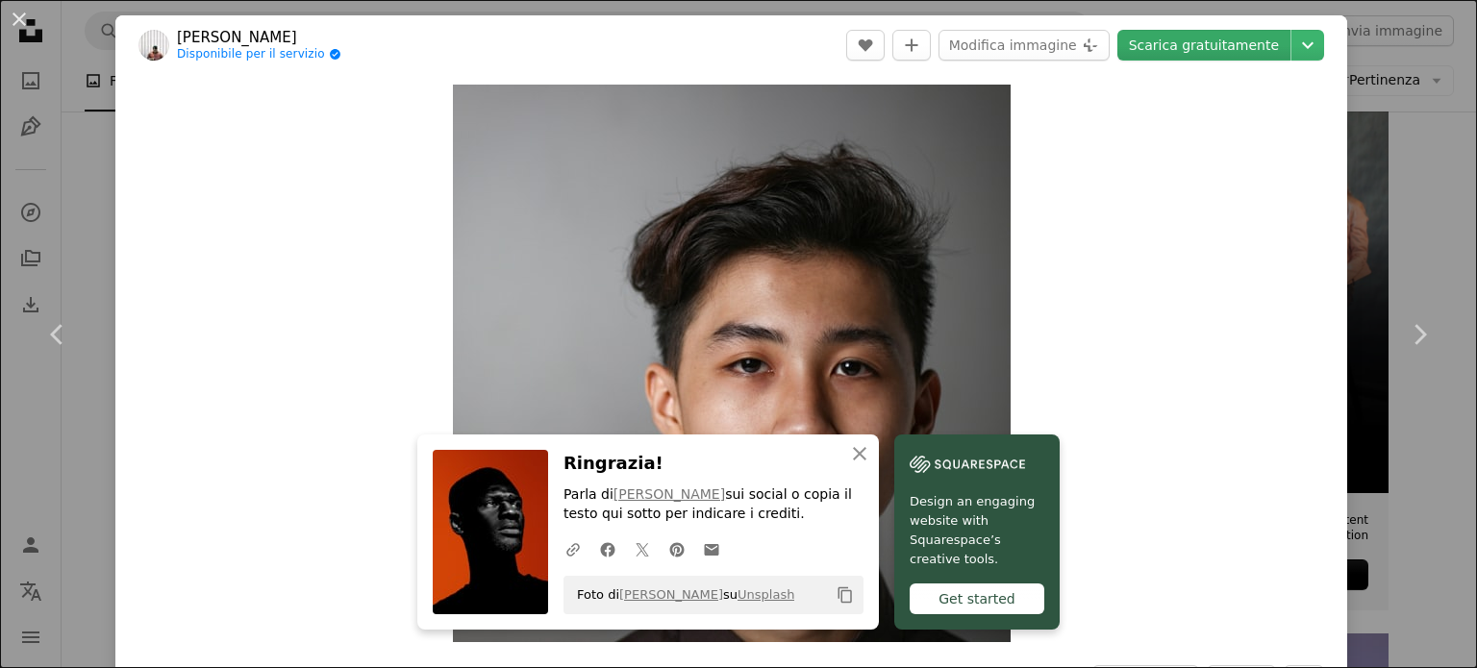
click at [1232, 57] on link "Scarica gratuitamente" at bounding box center [1203, 45] width 173 height 31
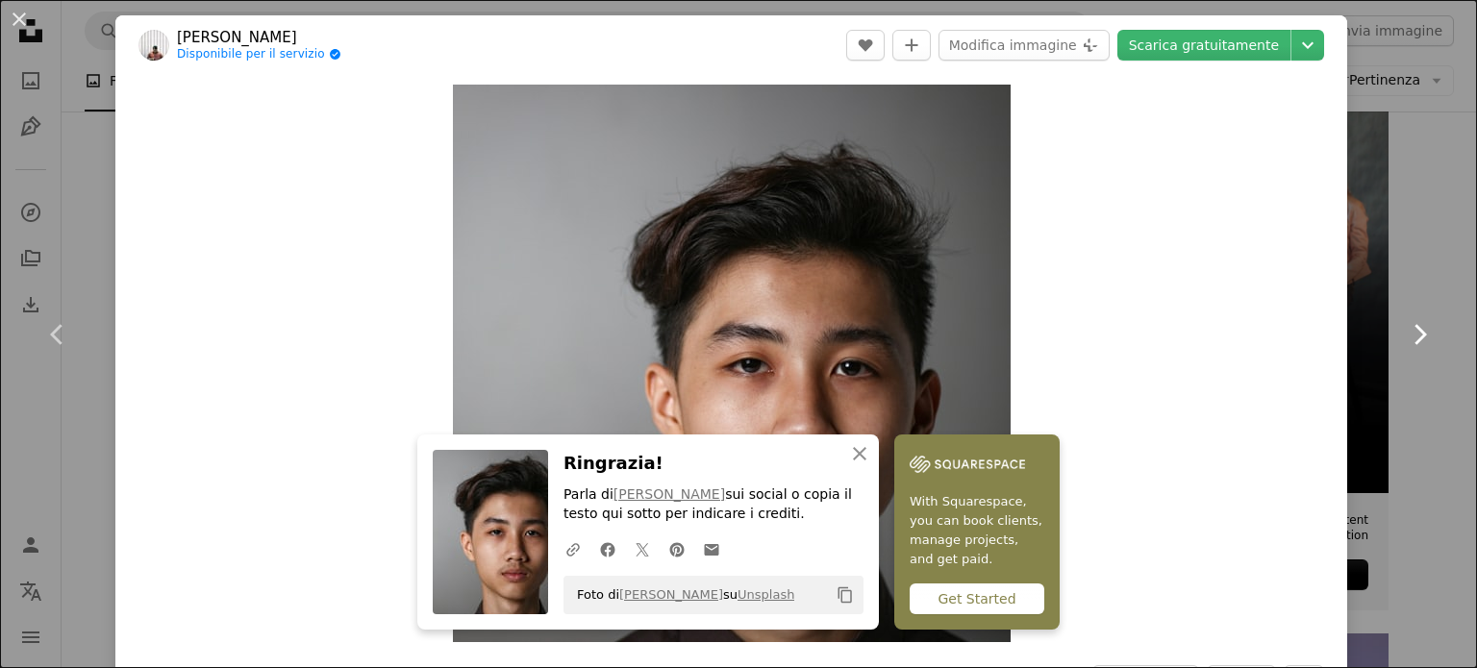
click at [1414, 337] on icon at bounding box center [1420, 334] width 13 height 20
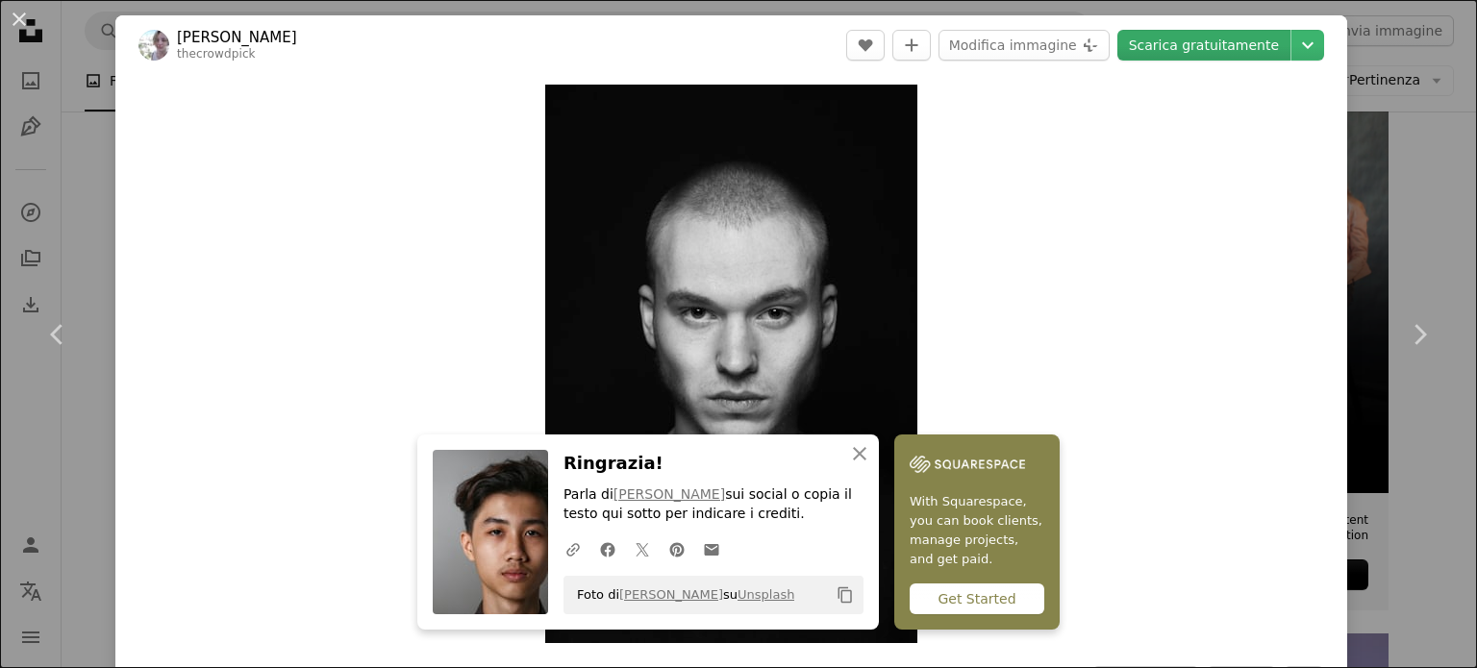
click at [1231, 49] on link "Scarica gratuitamente" at bounding box center [1203, 45] width 173 height 31
